Goal: Register for event/course

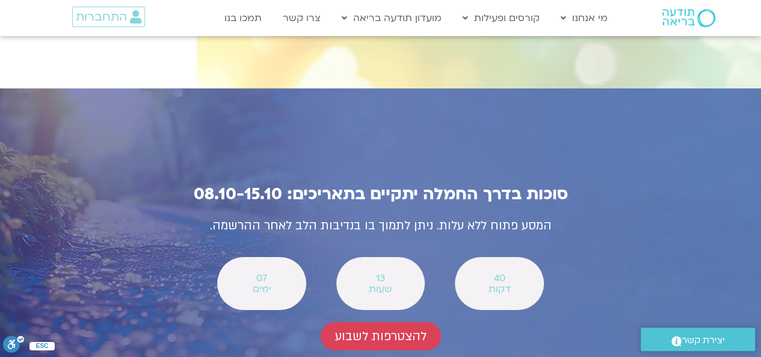
scroll to position [4240, 0]
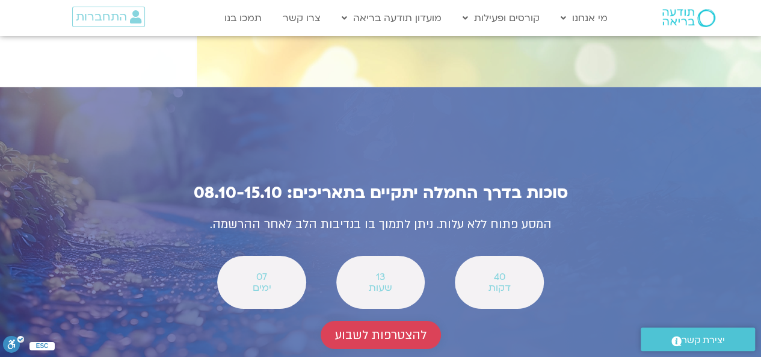
click at [383, 328] on span "להצטרפות לשבוע" at bounding box center [380, 335] width 91 height 14
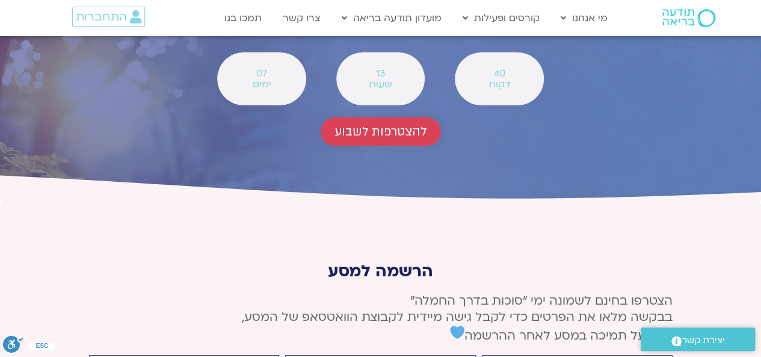
scroll to position [4452, 0]
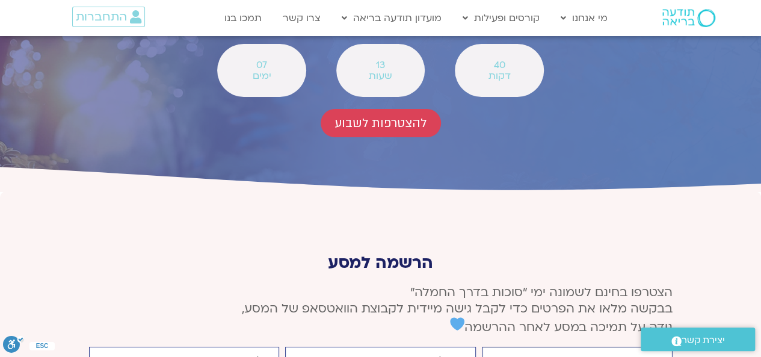
click at [512, 347] on input "firstname" at bounding box center [577, 360] width 191 height 26
type input "[PERSON_NAME]"
type input "[EMAIL_ADDRESS][DOMAIN_NAME]"
type input "015731687039"
click at [585, 347] on input "[PERSON_NAME]" at bounding box center [577, 360] width 191 height 26
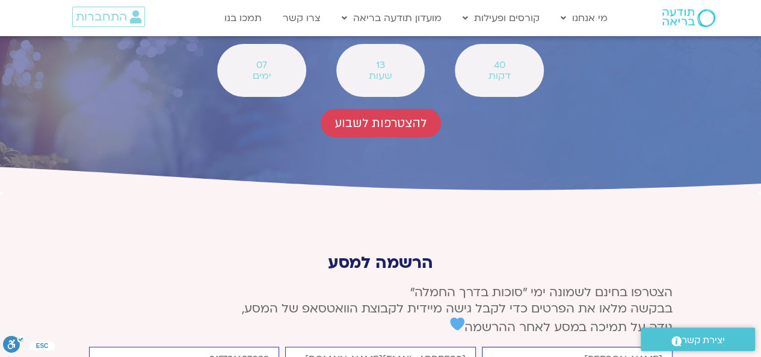
click at [585, 347] on input "[PERSON_NAME]" at bounding box center [577, 360] width 191 height 26
type input "[PERSON_NAME]"
click at [212, 347] on input "015731687039" at bounding box center [184, 360] width 191 height 26
type input "004915731687039"
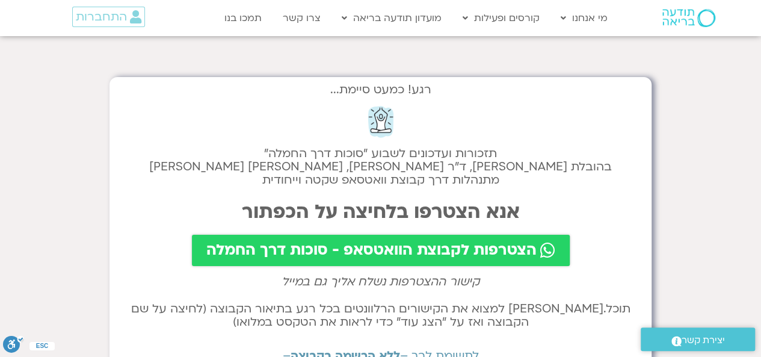
click at [465, 254] on span "הצטרפות לקבוצת הוואטסאפ - סוכות דרך החמלה" at bounding box center [371, 250] width 330 height 17
